Goal: Transaction & Acquisition: Purchase product/service

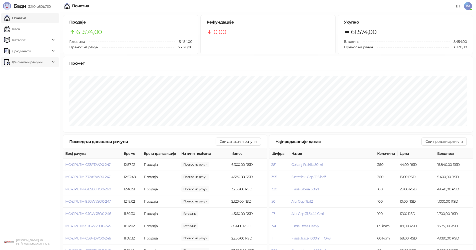
click at [29, 64] on span "Фискални рачуни" at bounding box center [27, 62] width 31 height 10
click at [33, 84] on link "По данима" at bounding box center [19, 84] width 27 height 10
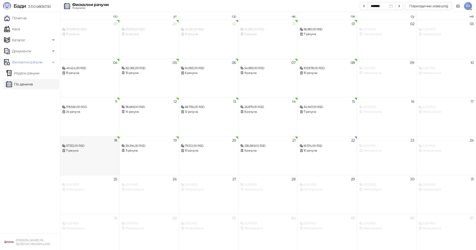
click at [83, 156] on div "18 57.133,00 RSD 7 рачуна" at bounding box center [90, 155] width 60 height 39
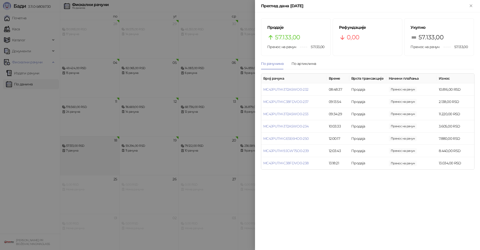
click at [83, 156] on div at bounding box center [240, 125] width 480 height 250
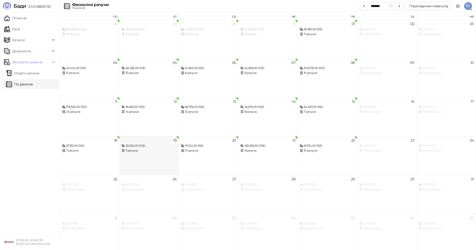
click at [131, 152] on div "11 рачуна" at bounding box center [149, 150] width 55 height 5
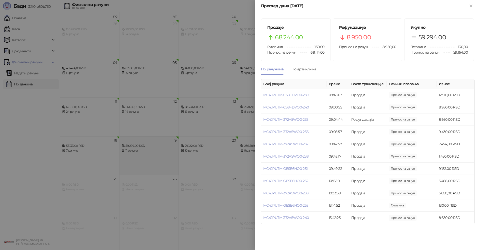
click at [131, 152] on div at bounding box center [240, 125] width 480 height 250
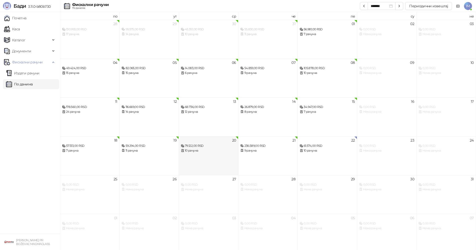
click at [201, 150] on div "10 рачуна" at bounding box center [208, 150] width 55 height 5
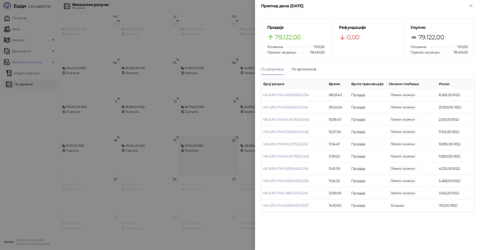
click at [201, 150] on div at bounding box center [240, 125] width 480 height 250
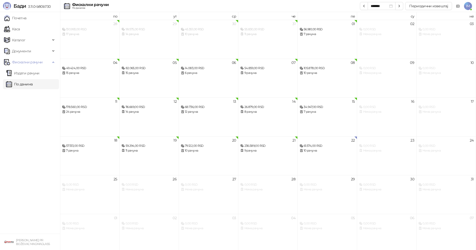
click at [261, 147] on div "236.589,00 RSD" at bounding box center [267, 145] width 55 height 5
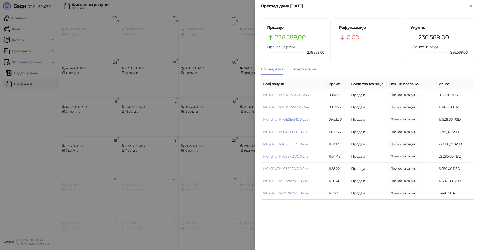
click at [222, 148] on div at bounding box center [240, 125] width 480 height 250
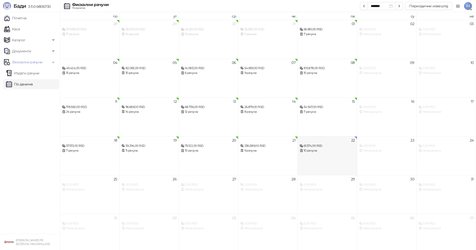
click at [324, 148] on div "10 рачуна" at bounding box center [327, 150] width 55 height 5
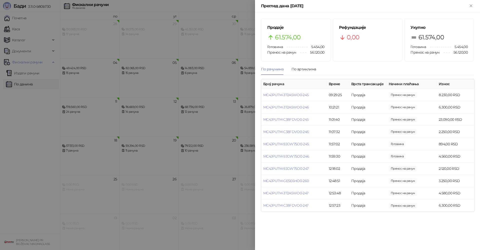
click at [85, 56] on div at bounding box center [240, 125] width 480 height 250
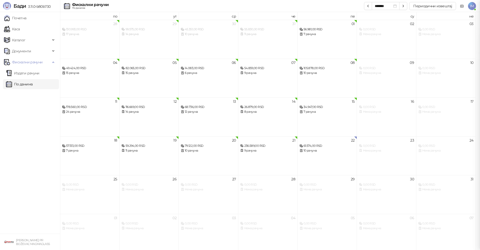
click at [18, 32] on link "Каса" at bounding box center [12, 29] width 16 height 10
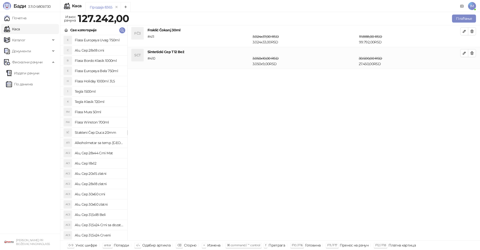
click at [18, 32] on link "Каса" at bounding box center [12, 29] width 16 height 10
click at [474, 30] on icon "button" at bounding box center [472, 31] width 4 height 4
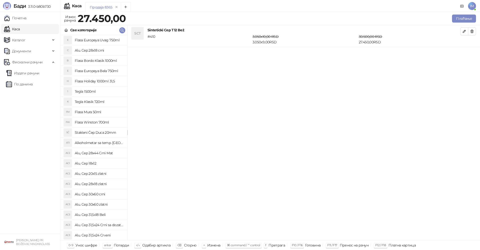
click at [474, 30] on icon "button" at bounding box center [472, 31] width 4 height 4
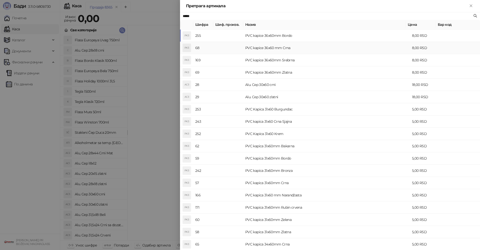
click at [290, 46] on td "PVC kapice 36x60 mm Crna" at bounding box center [326, 48] width 167 height 12
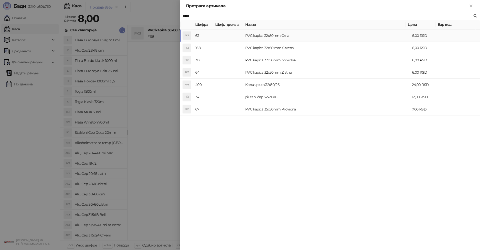
type input "*****"
click at [293, 38] on td "PVC kapica 32x50mm Crna" at bounding box center [326, 36] width 167 height 12
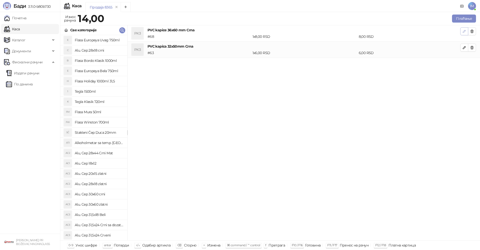
click at [463, 31] on icon "button" at bounding box center [464, 31] width 4 height 4
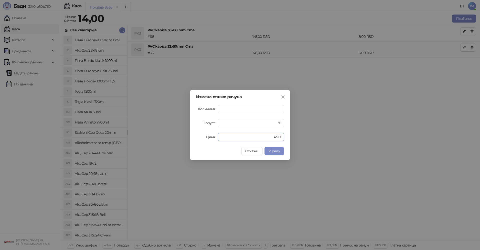
drag, startPoint x: 242, startPoint y: 137, endPoint x: 200, endPoint y: 133, distance: 42.7
click at [200, 133] on div "Цена * RSD" at bounding box center [240, 137] width 88 height 8
type input "*"
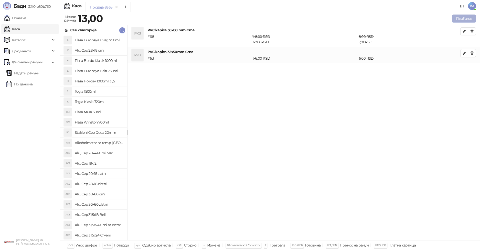
click at [456, 17] on button "Плаћање" at bounding box center [464, 19] width 24 height 8
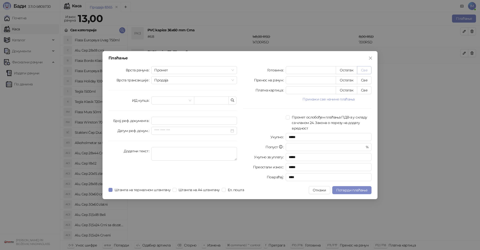
click at [362, 71] on button "Све" at bounding box center [364, 70] width 15 height 8
type input "**"
type input "****"
click at [126, 187] on span "Штампа на термалном штампачу" at bounding box center [143, 190] width 60 height 6
click at [354, 189] on span "Потврди плаћање" at bounding box center [351, 190] width 31 height 5
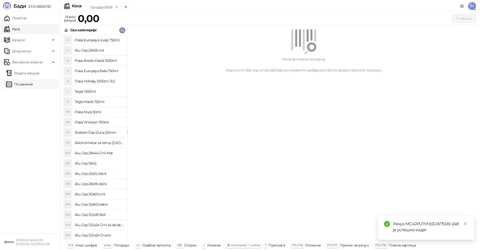
click at [22, 82] on link "По данима" at bounding box center [19, 84] width 27 height 10
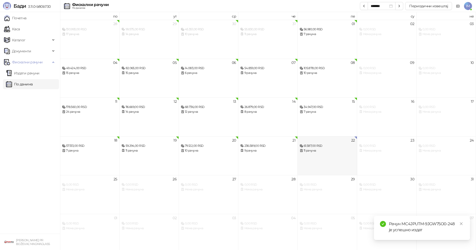
click at [333, 150] on div "11 рачуна" at bounding box center [327, 150] width 55 height 5
